Goal: Use online tool/utility

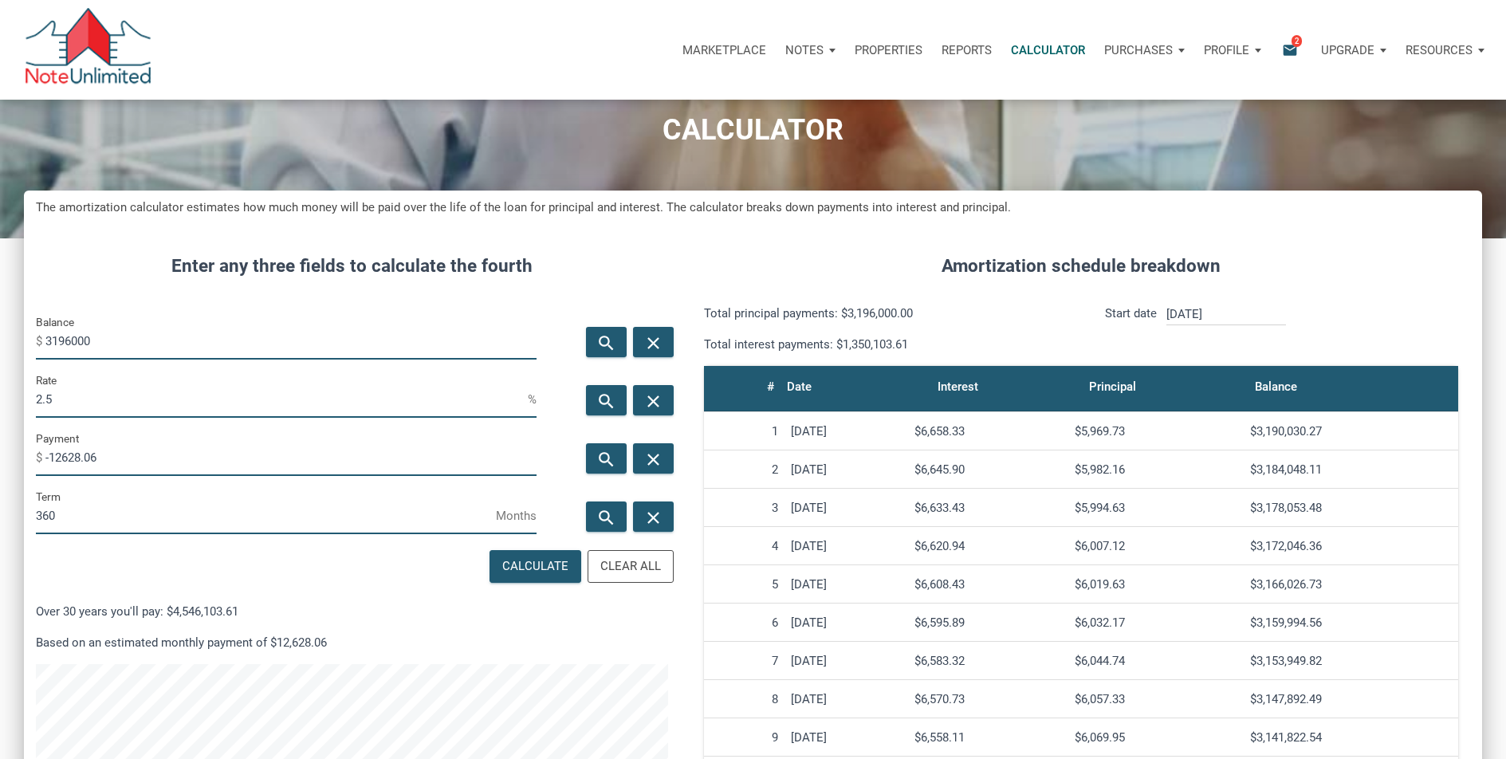
scroll to position [4121, 0]
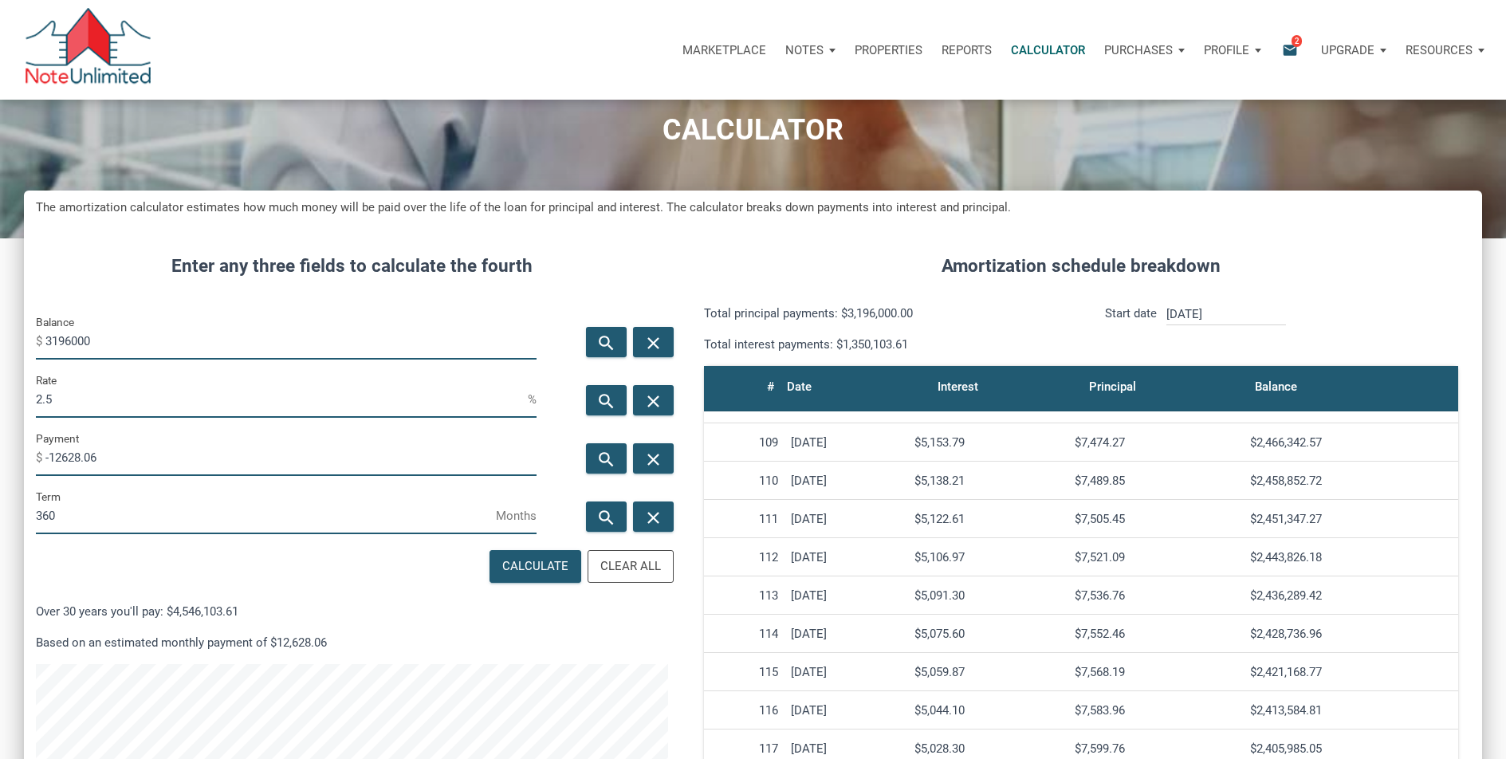
click at [109, 348] on input "3196000" at bounding box center [290, 342] width 491 height 36
click at [120, 342] on input "3196000" at bounding box center [290, 342] width 491 height 36
click at [39, 331] on label "Balance" at bounding box center [55, 322] width 38 height 19
click at [45, 331] on input "3196000" at bounding box center [290, 342] width 491 height 36
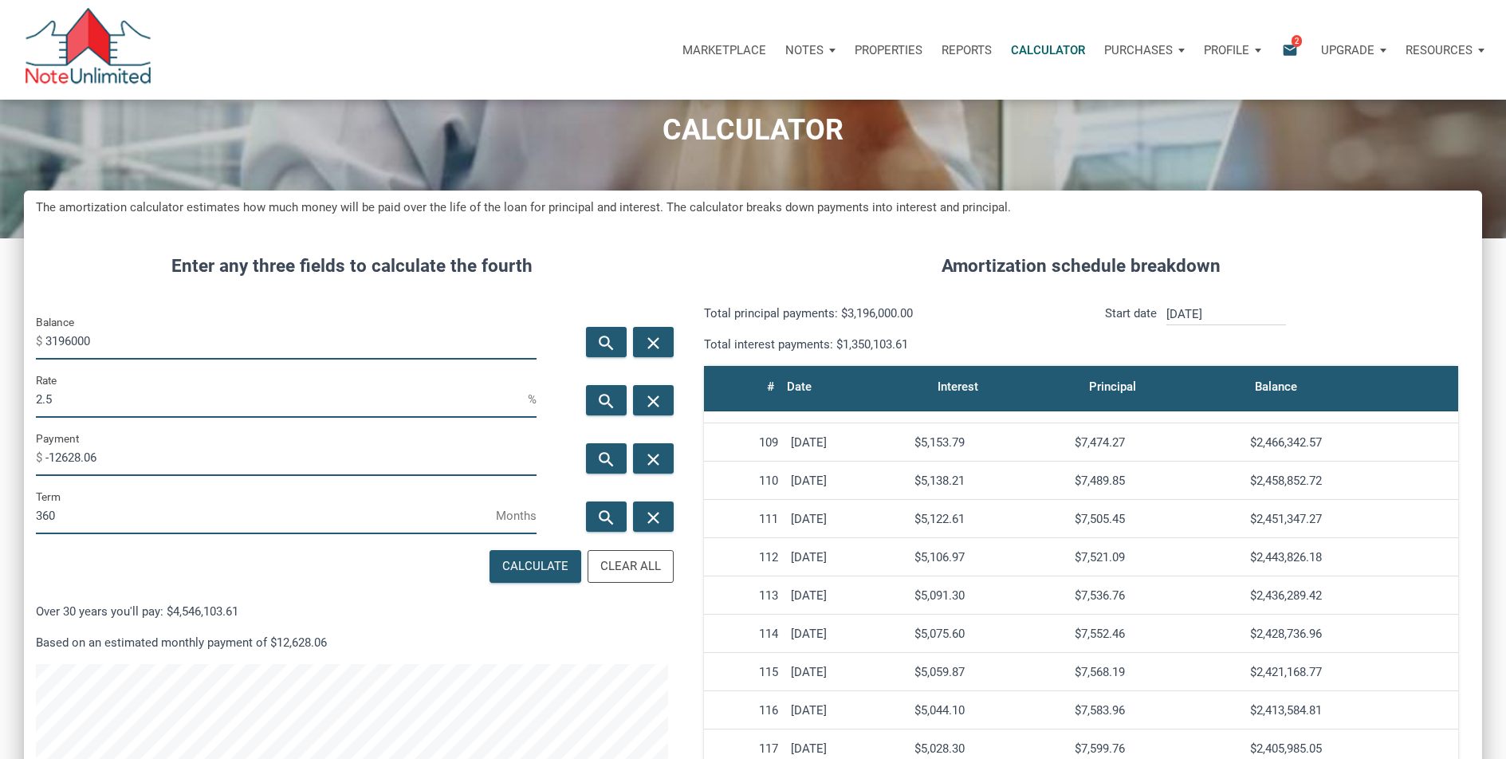
click at [104, 340] on input "3196000" at bounding box center [290, 342] width 491 height 36
type input "3520000"
click at [73, 408] on input "2.5" at bounding box center [282, 400] width 492 height 36
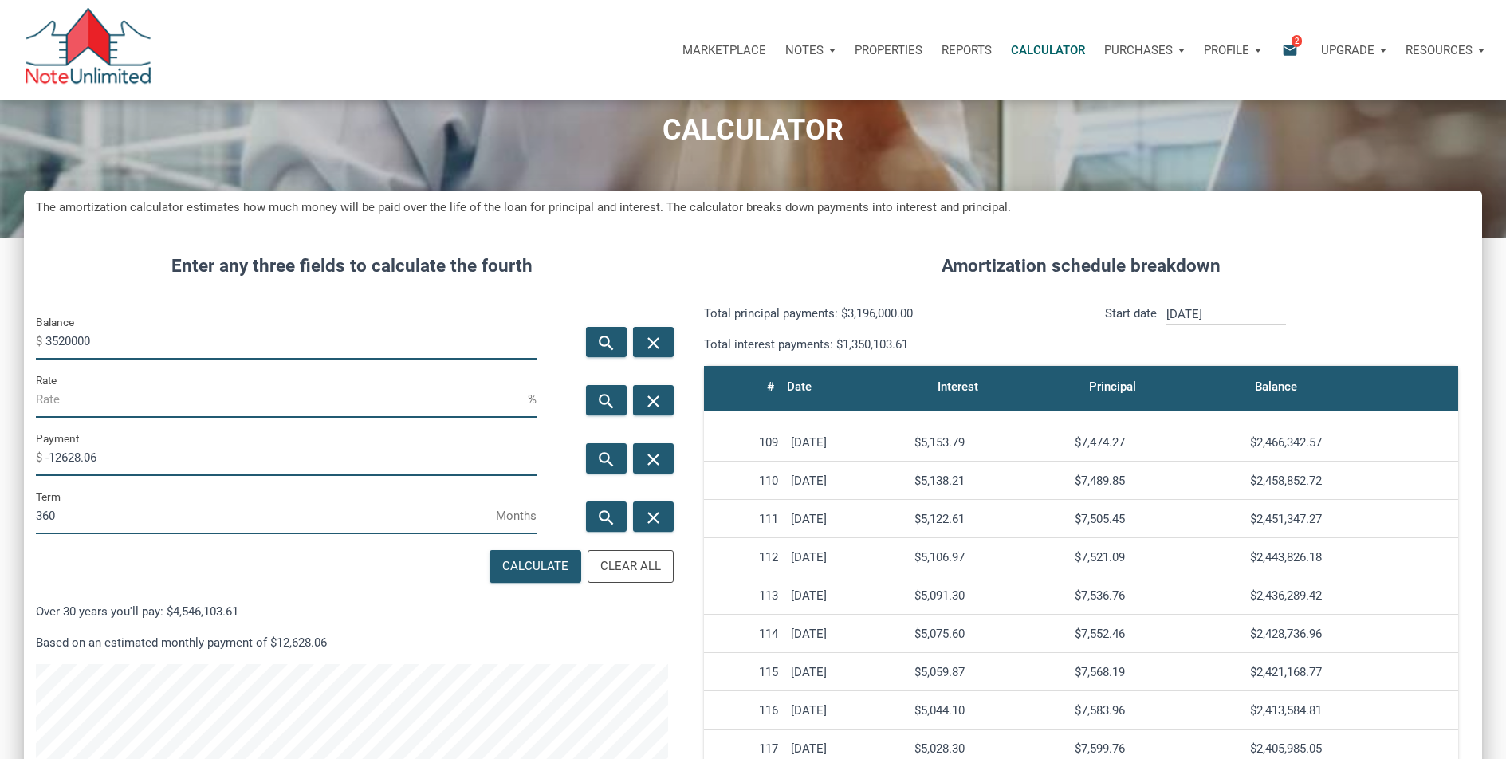
click at [179, 466] on input "-12628.06" at bounding box center [290, 458] width 491 height 36
type input "-"
type input "-13500"
click at [532, 557] on div "Calculate" at bounding box center [535, 566] width 66 height 18
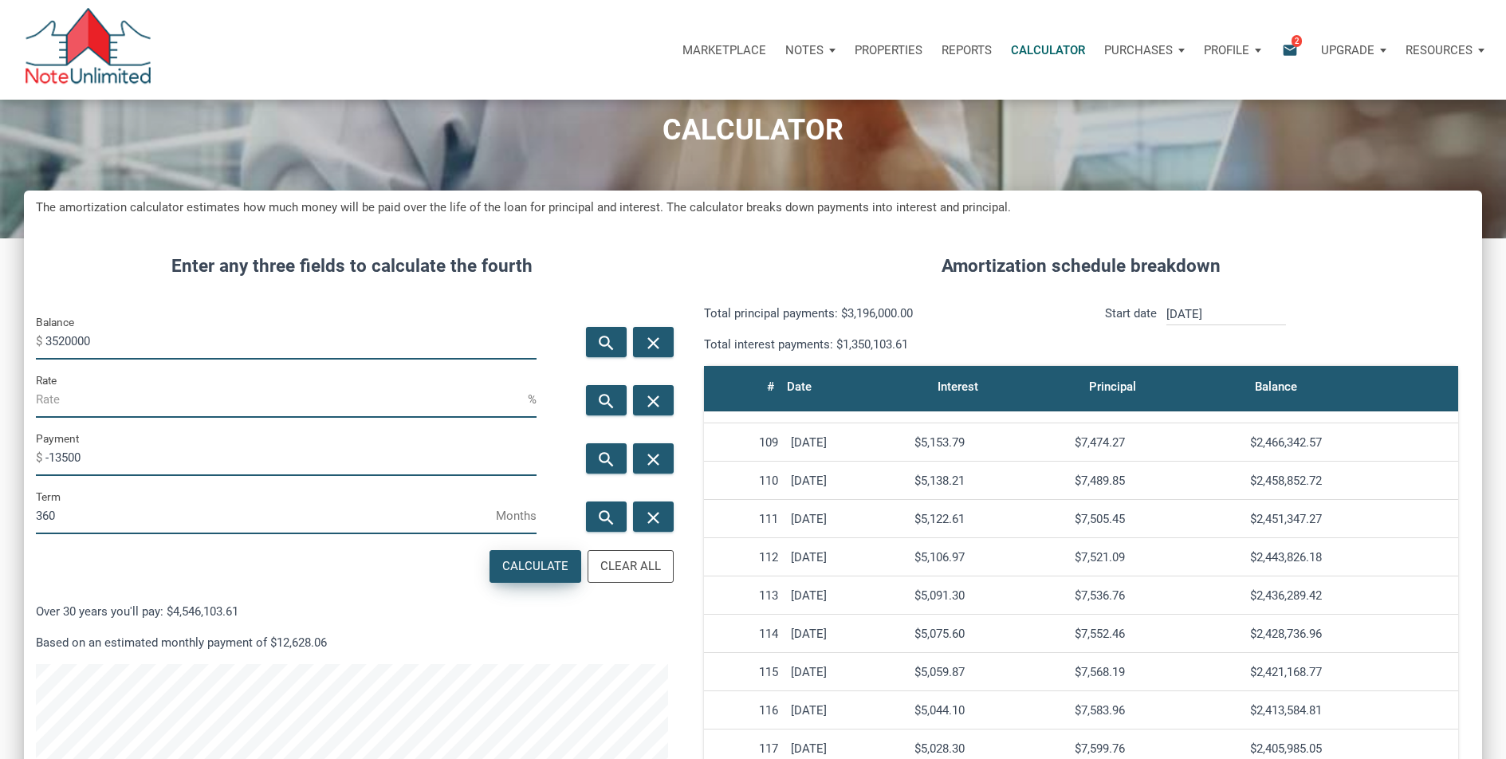
type input "2.28"
click at [267, 353] on input "3520000" at bounding box center [290, 342] width 491 height 36
click at [267, 350] on input "3520000" at bounding box center [290, 342] width 491 height 36
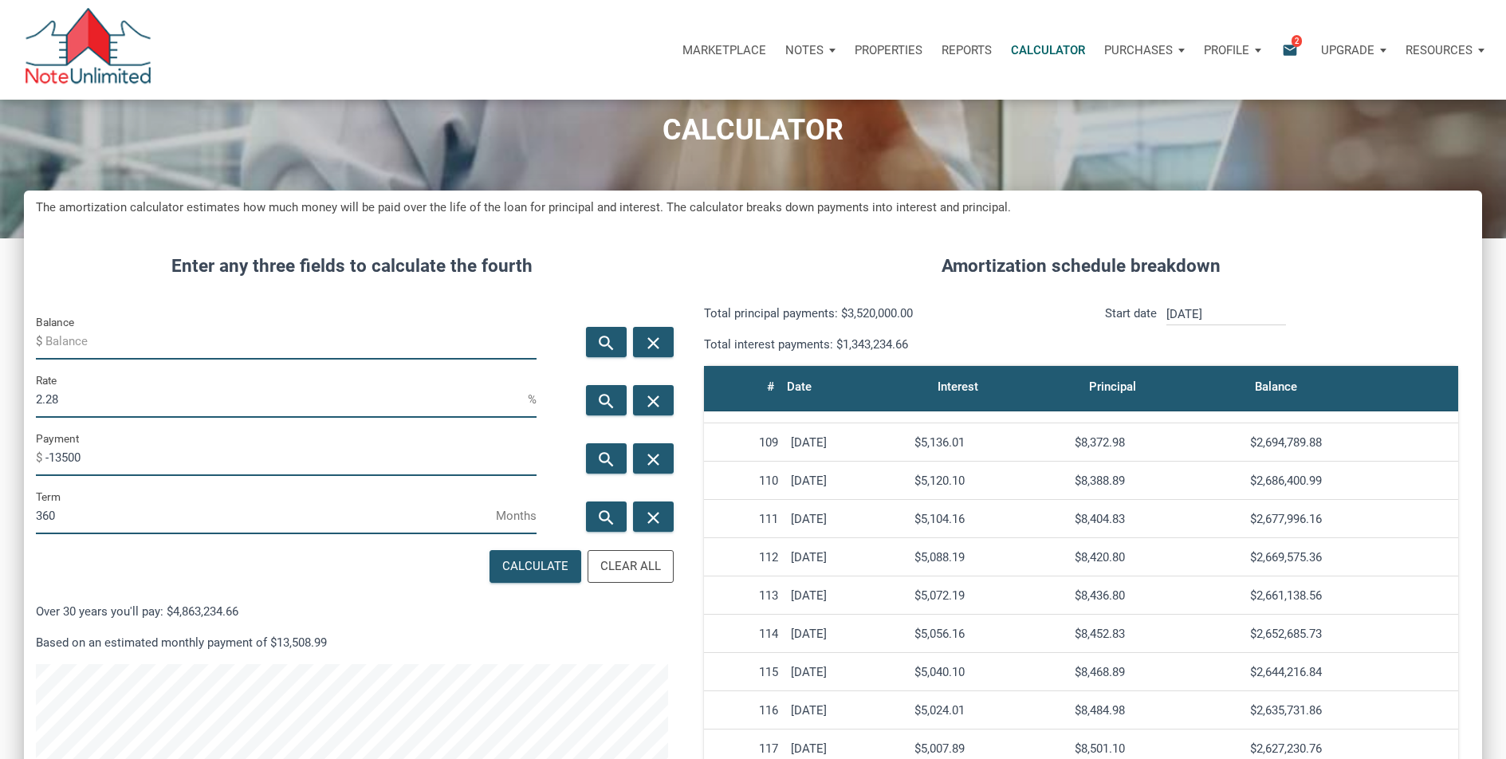
paste input "$3,196,000"
type input "3196000"
click at [74, 405] on input "2.28" at bounding box center [282, 400] width 492 height 36
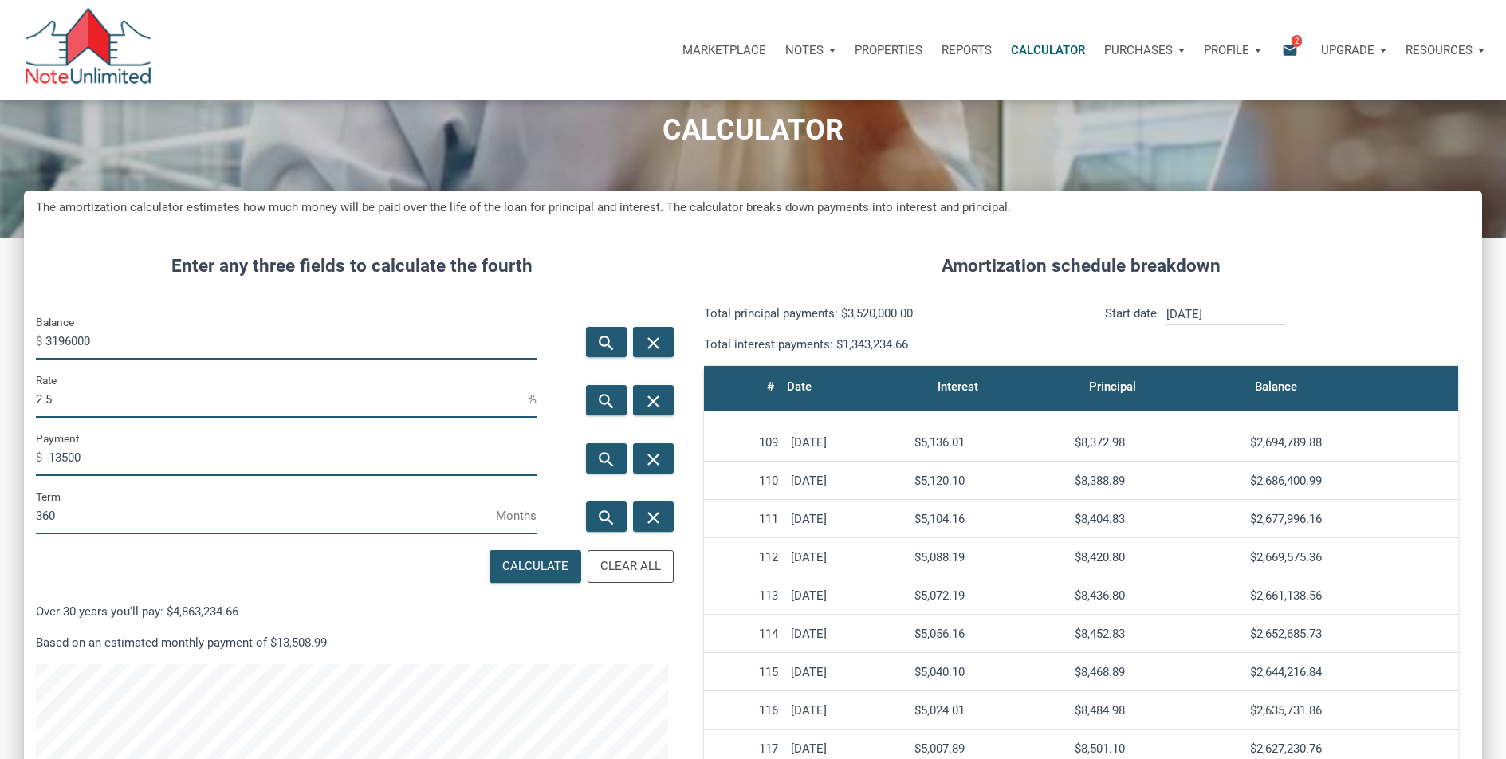
type input "2.5"
click at [106, 464] on input "-13500" at bounding box center [290, 458] width 491 height 36
click at [528, 568] on div "Calculate" at bounding box center [535, 566] width 66 height 18
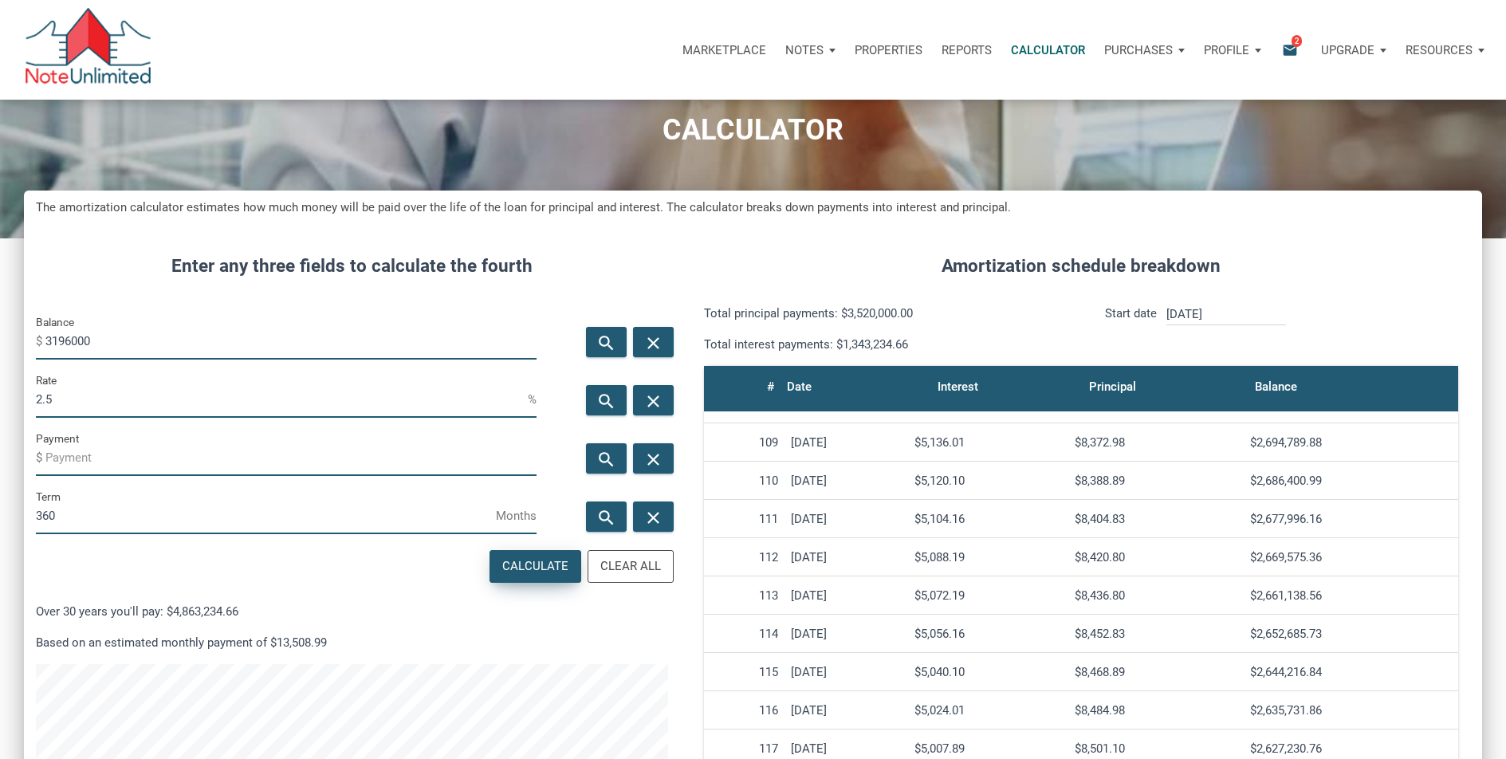
type input "-12628.06"
